Goal: Task Accomplishment & Management: Complete application form

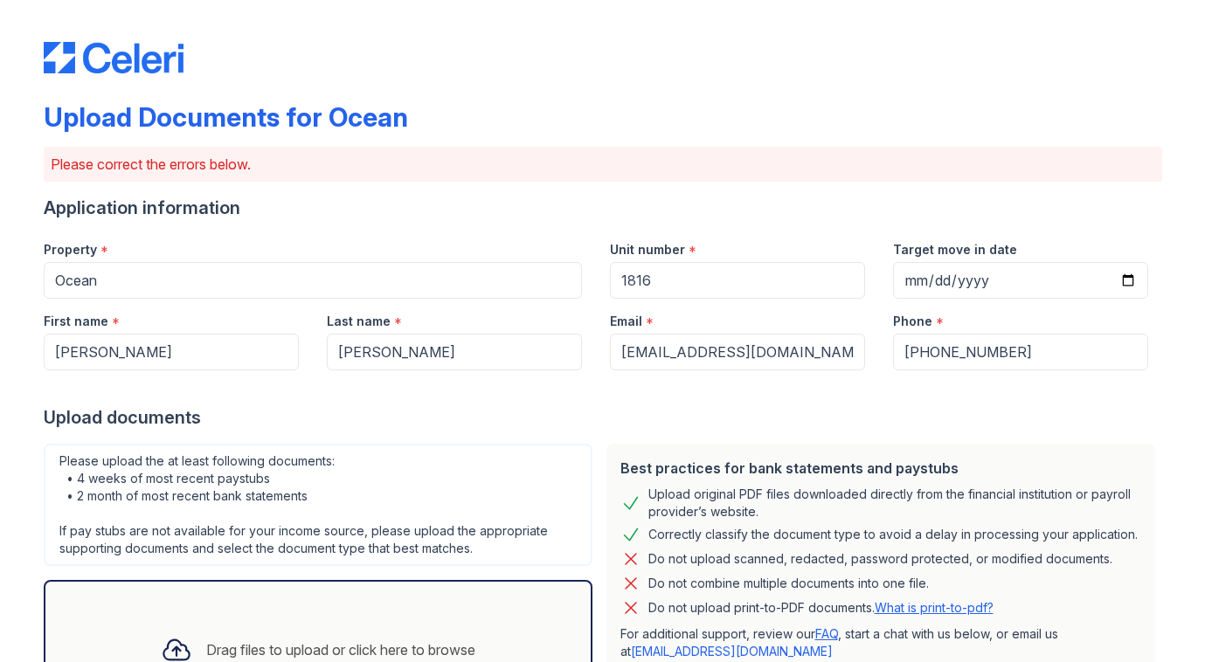
scroll to position [588, 0]
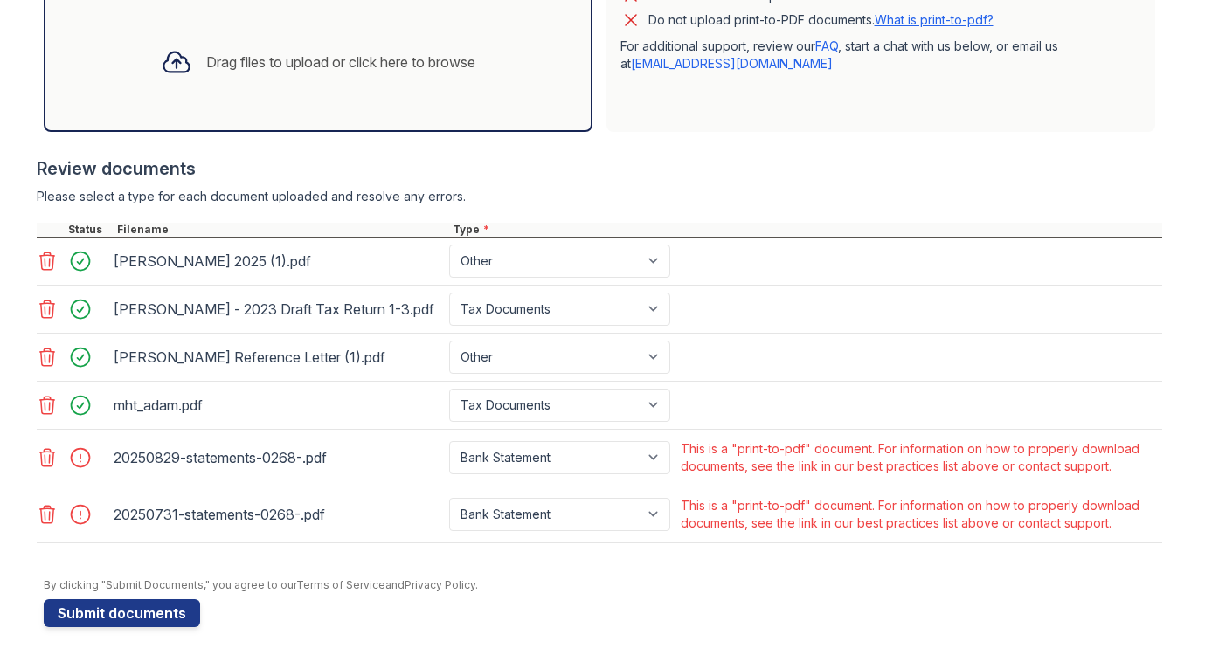
click at [32, 454] on div "Upload Documents for Ocean Please correct the errors below. Application informa…" at bounding box center [602, 37] width 1149 height 1250
click at [50, 456] on icon at bounding box center [47, 457] width 21 height 21
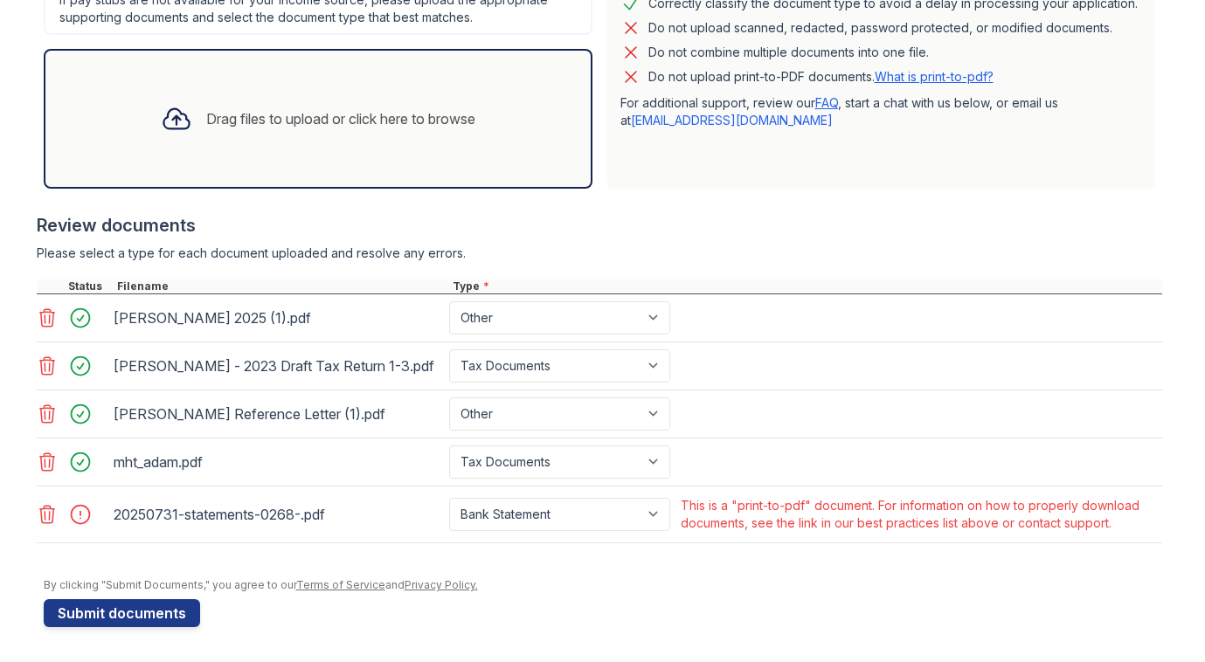
click at [48, 509] on icon at bounding box center [46, 514] width 15 height 17
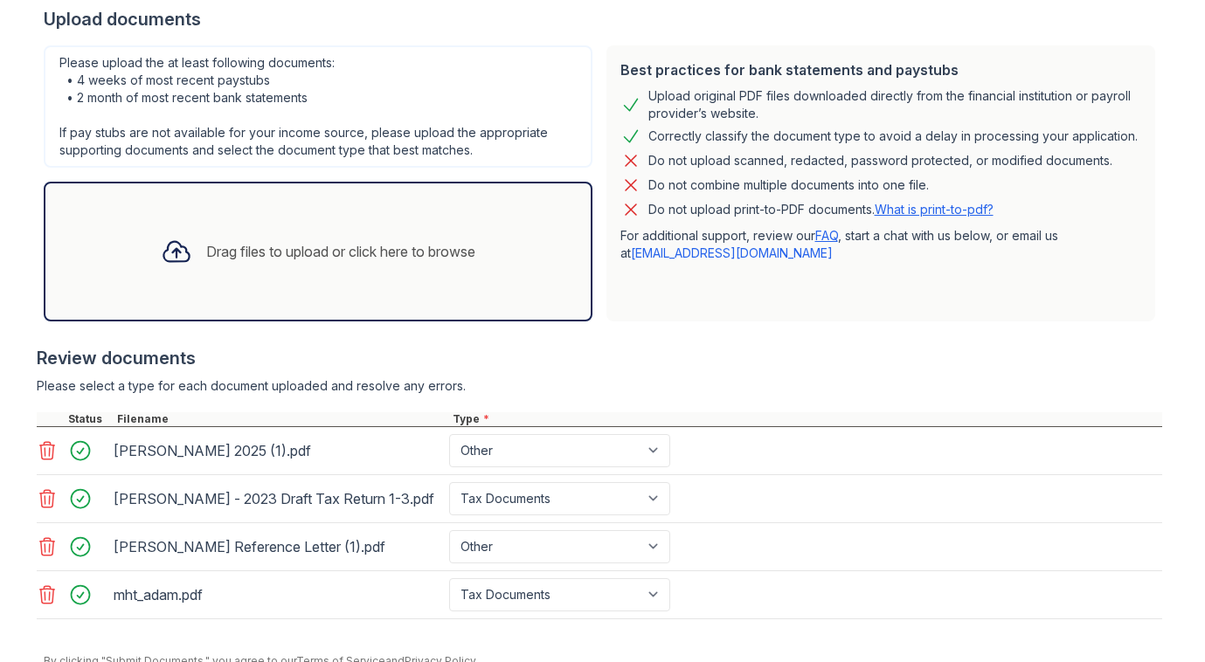
scroll to position [409, 0]
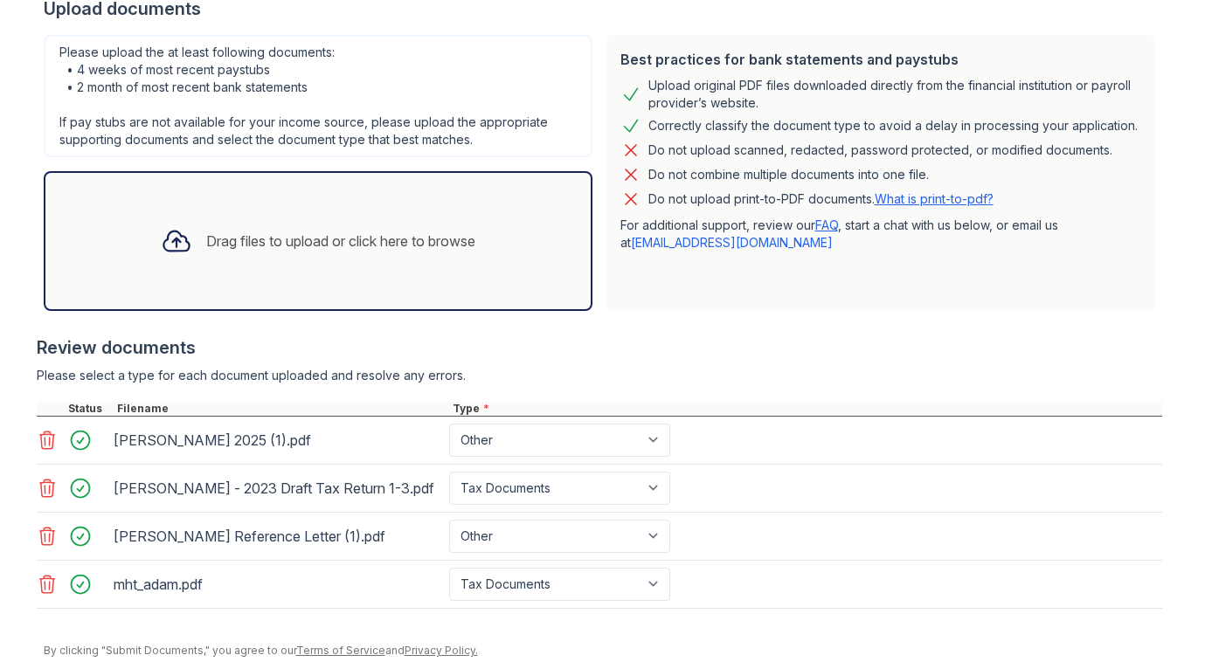
click at [208, 265] on div "Drag files to upload or click here to browse" at bounding box center [318, 240] width 343 height 59
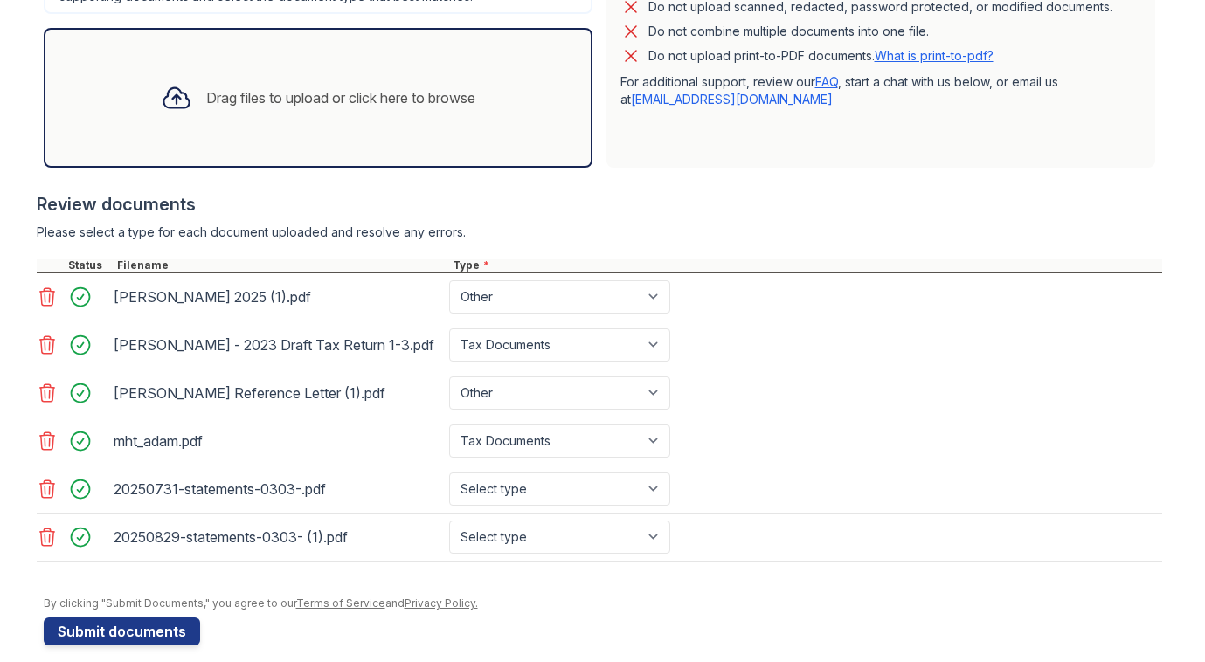
scroll to position [571, 0]
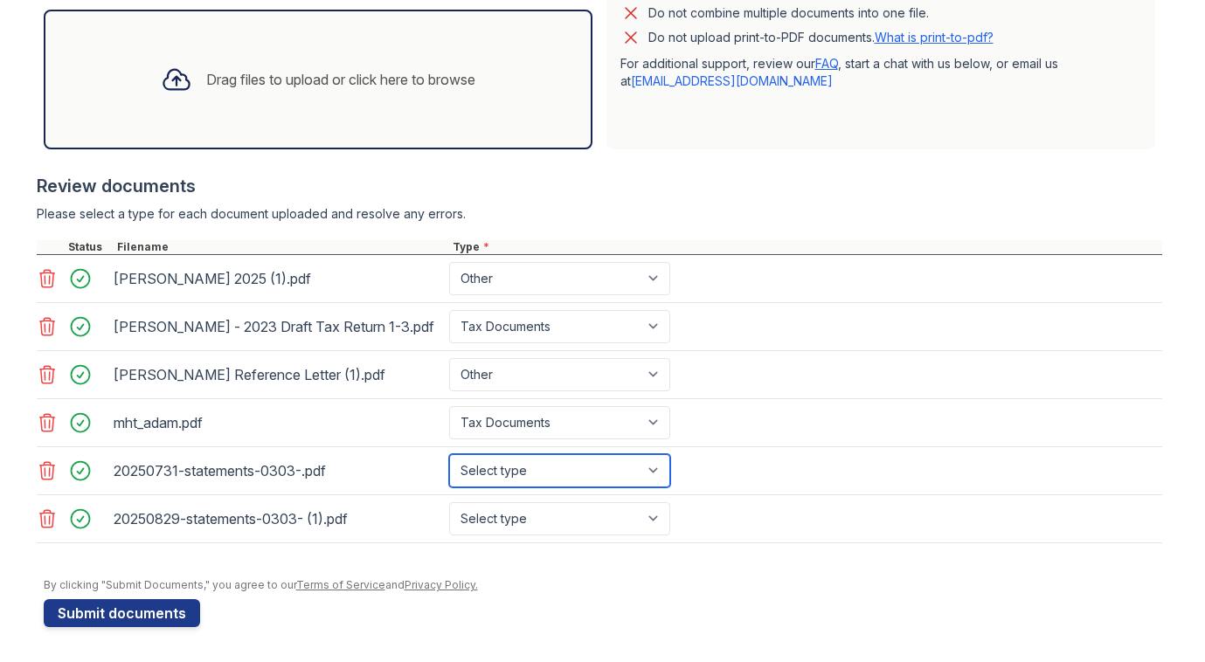
click at [588, 472] on select "Select type Paystub Bank Statement Offer Letter Tax Documents Benefit Award Let…" at bounding box center [559, 470] width 221 height 33
select select "bank_statement"
click at [449, 454] on select "Select type Paystub Bank Statement Offer Letter Tax Documents Benefit Award Let…" at bounding box center [559, 470] width 221 height 33
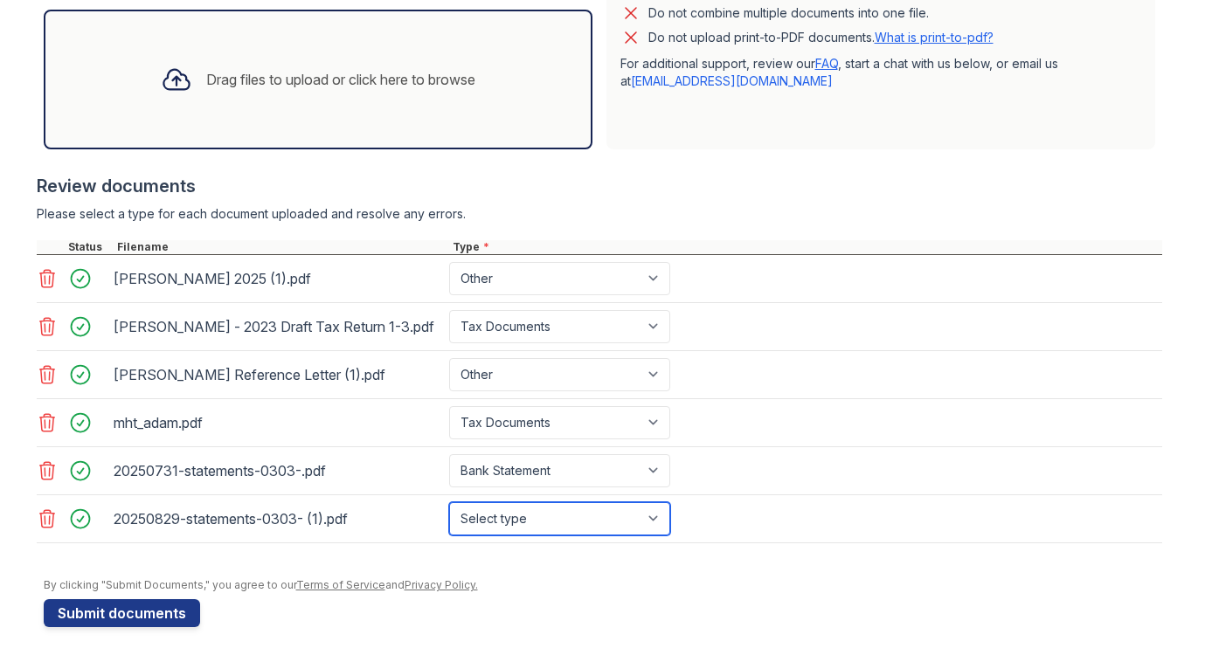
click at [563, 516] on select "Select type Paystub Bank Statement Offer Letter Tax Documents Benefit Award Let…" at bounding box center [559, 518] width 221 height 33
select select "bank_statement"
click at [449, 502] on select "Select type Paystub Bank Statement Offer Letter Tax Documents Benefit Award Let…" at bounding box center [559, 518] width 221 height 33
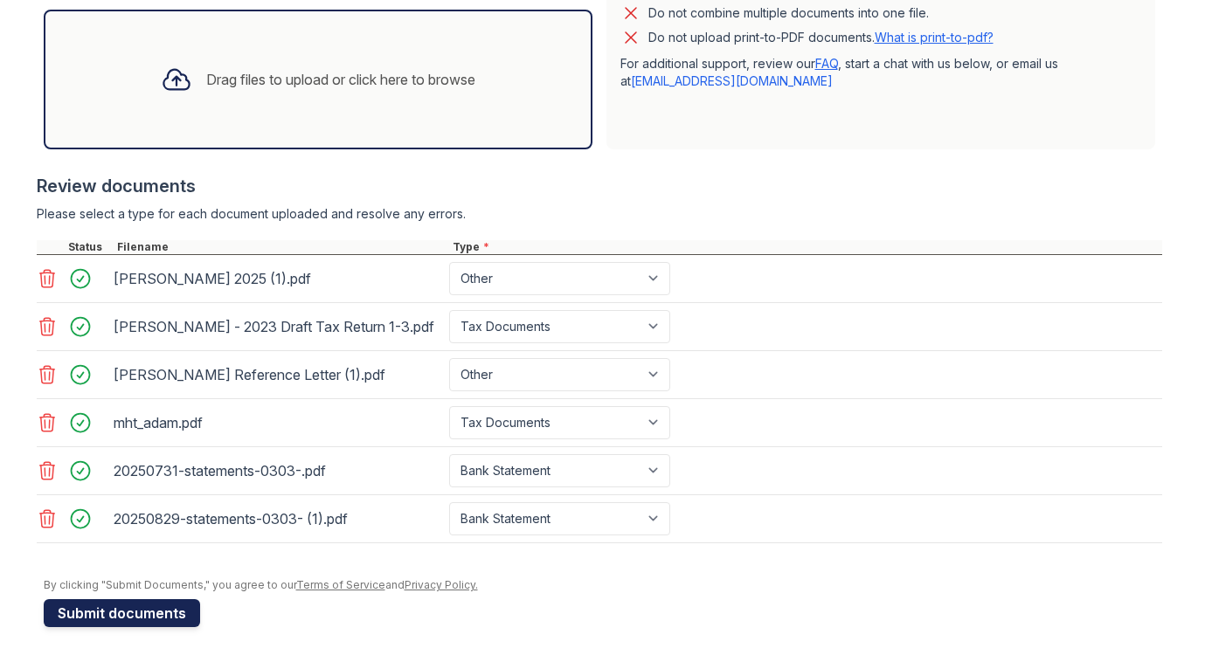
click at [164, 611] on button "Submit documents" at bounding box center [122, 613] width 156 height 28
